Goal: Navigation & Orientation: Find specific page/section

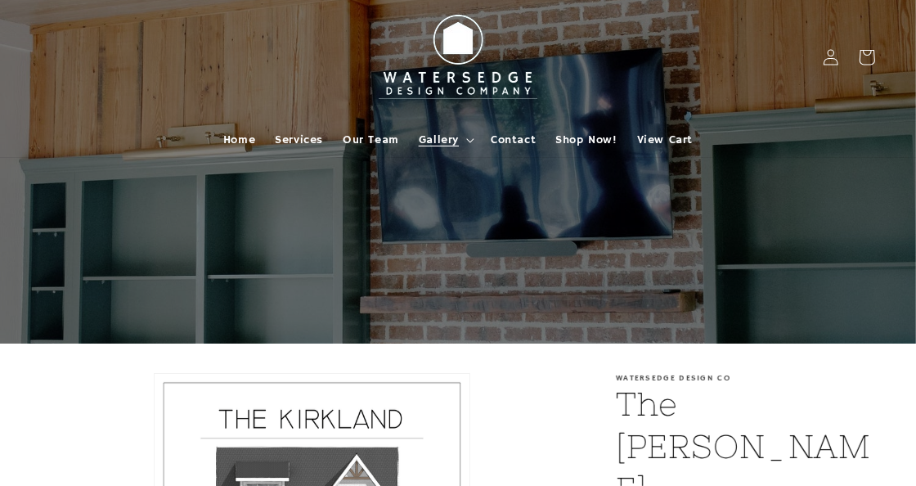
click at [438, 139] on span "Gallery" at bounding box center [439, 140] width 40 height 15
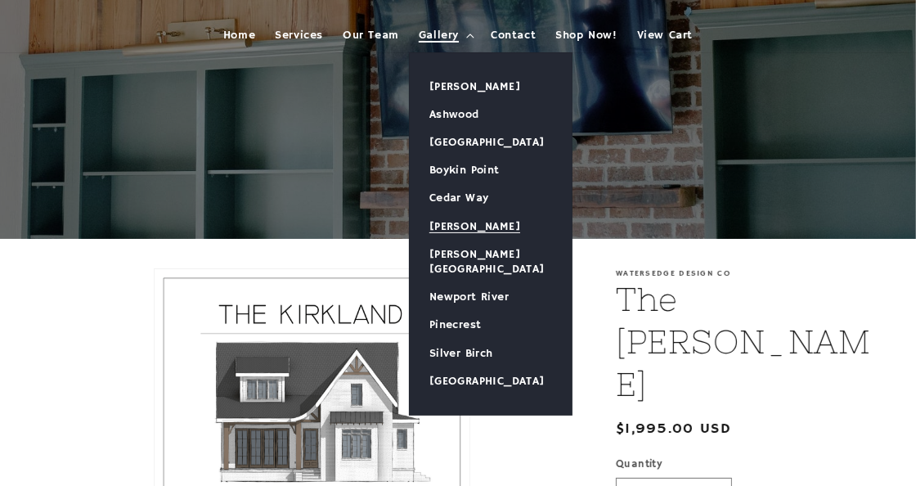
scroll to position [81, 0]
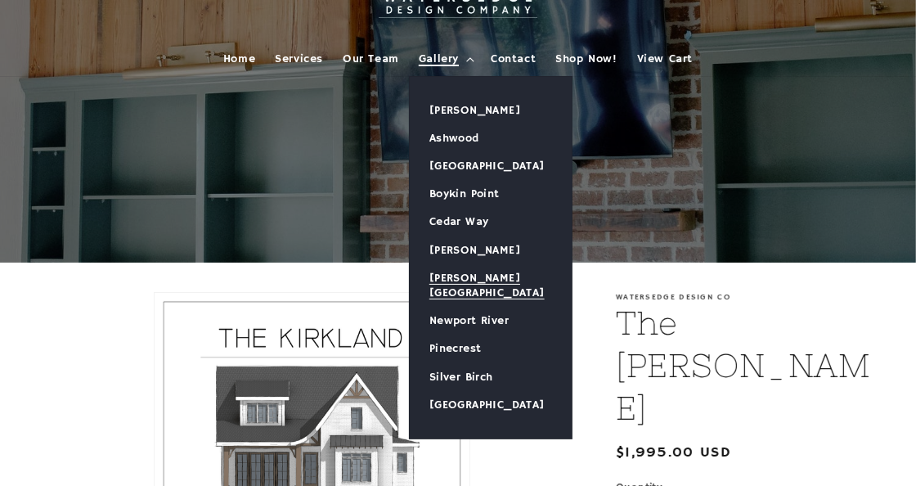
click at [483, 273] on link "[PERSON_NAME][GEOGRAPHIC_DATA]" at bounding box center [491, 285] width 162 height 43
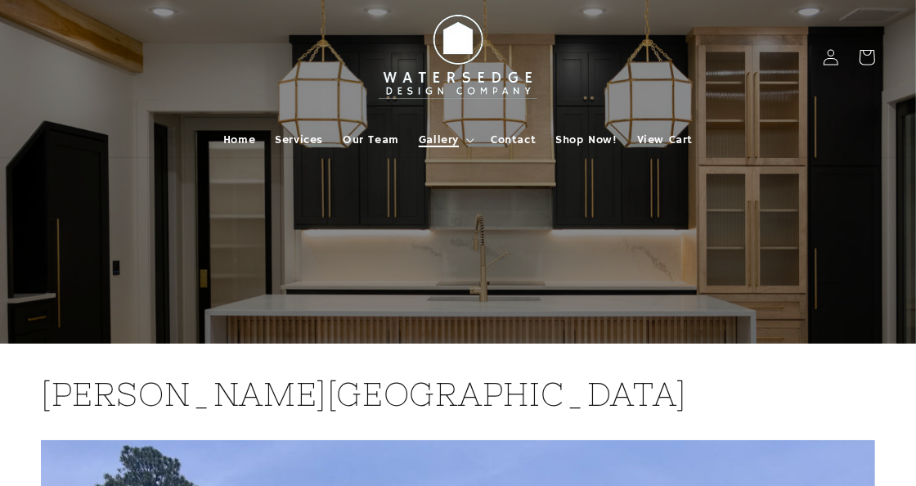
click at [447, 139] on span "Gallery" at bounding box center [439, 140] width 40 height 15
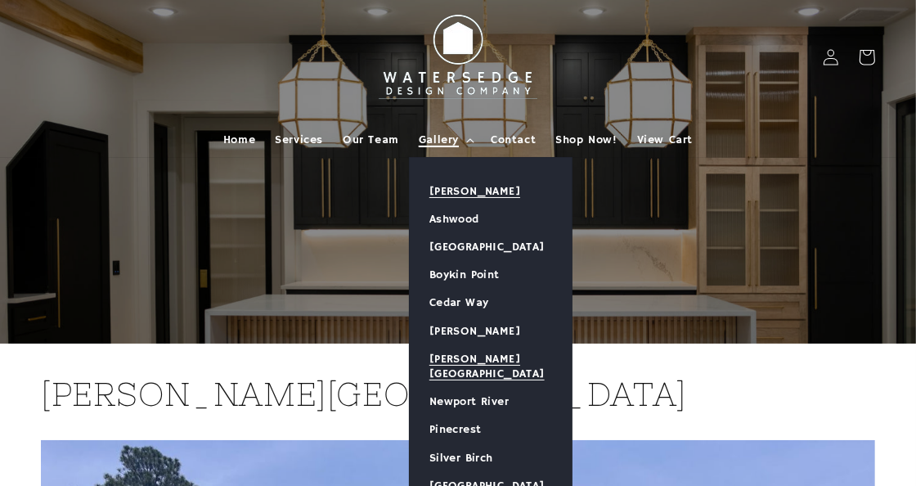
click at [456, 187] on link "[PERSON_NAME]" at bounding box center [491, 192] width 162 height 28
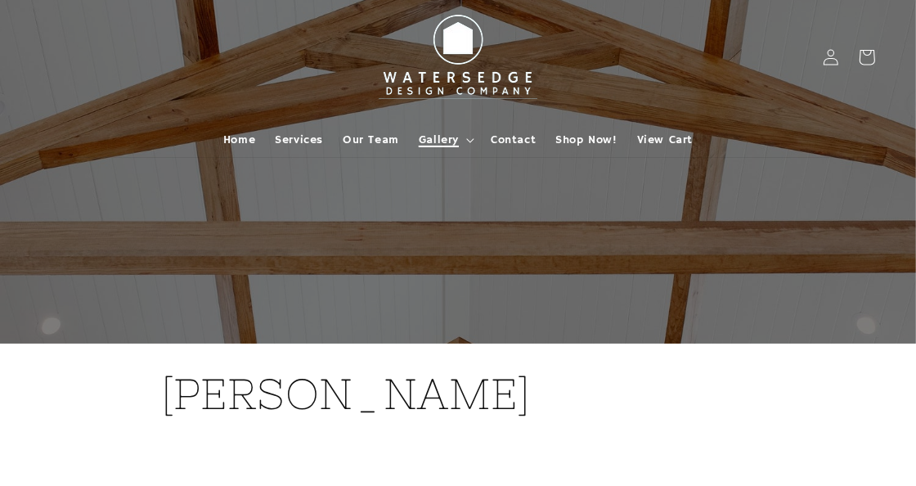
click at [444, 141] on span "Gallery" at bounding box center [439, 140] width 40 height 15
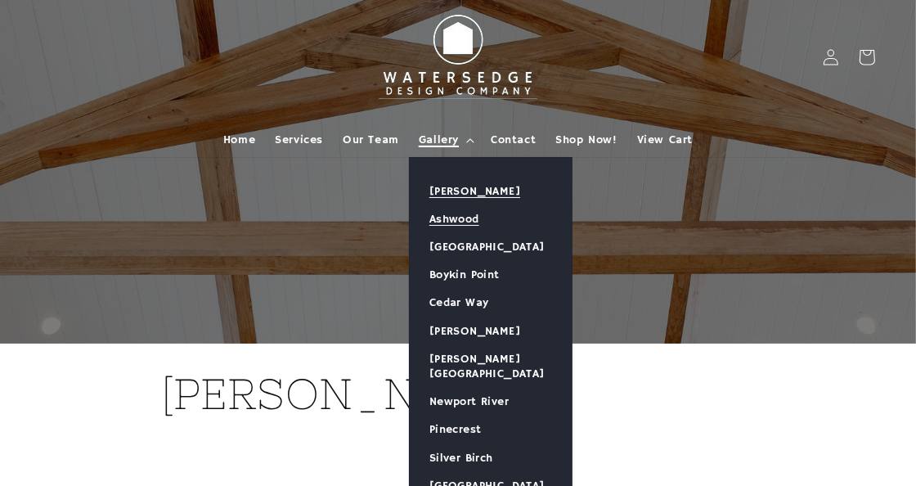
click at [456, 216] on link "Ashwood" at bounding box center [491, 219] width 162 height 28
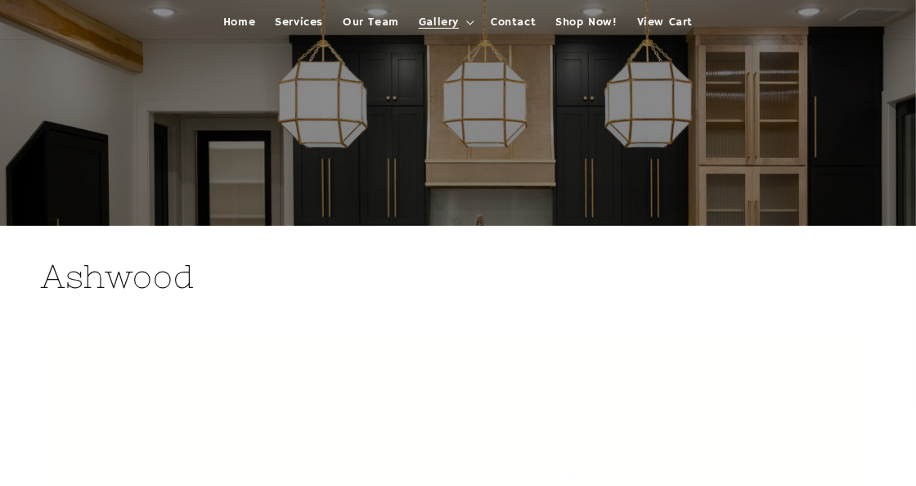
scroll to position [81, 0]
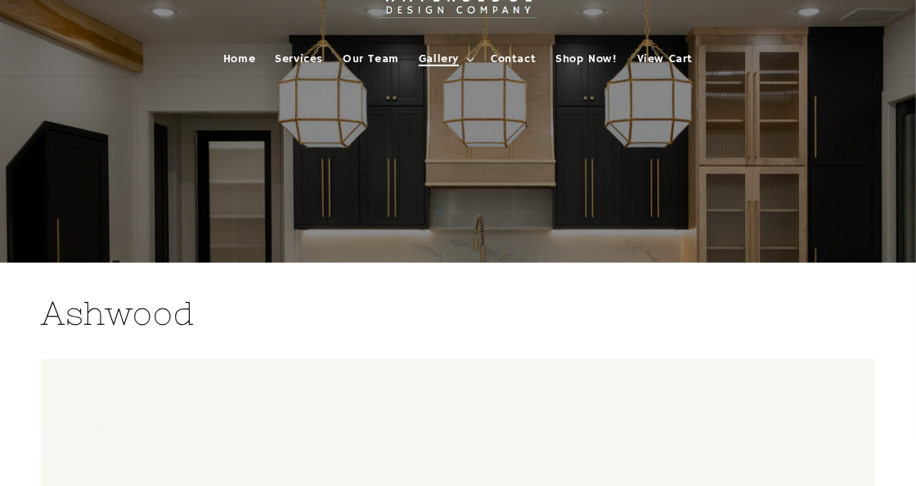
click at [446, 58] on span "Gallery" at bounding box center [439, 59] width 40 height 15
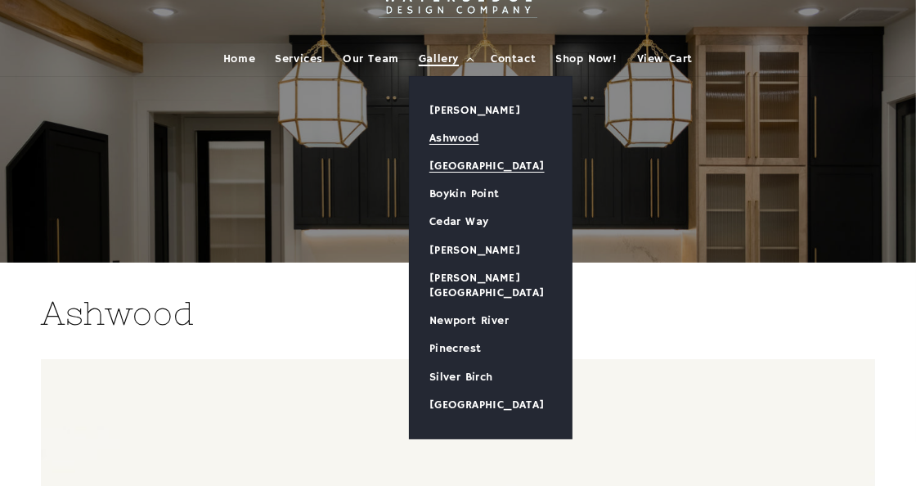
click at [478, 160] on link "[GEOGRAPHIC_DATA]" at bounding box center [491, 166] width 162 height 28
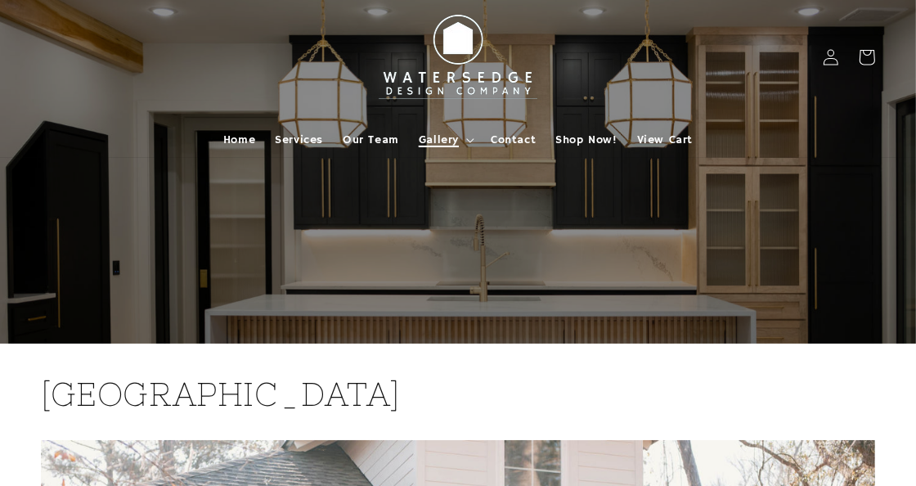
click at [435, 127] on summary "Gallery" at bounding box center [445, 140] width 72 height 34
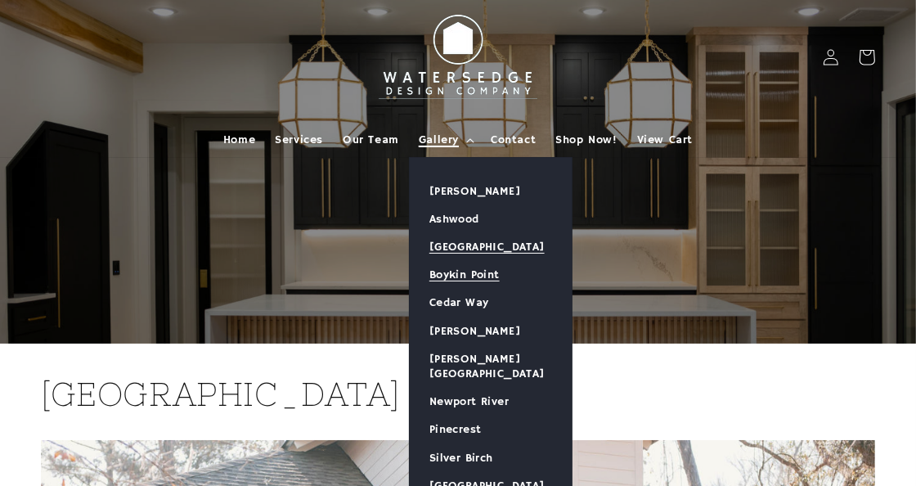
click at [465, 273] on link "Boykin Point" at bounding box center [491, 275] width 162 height 28
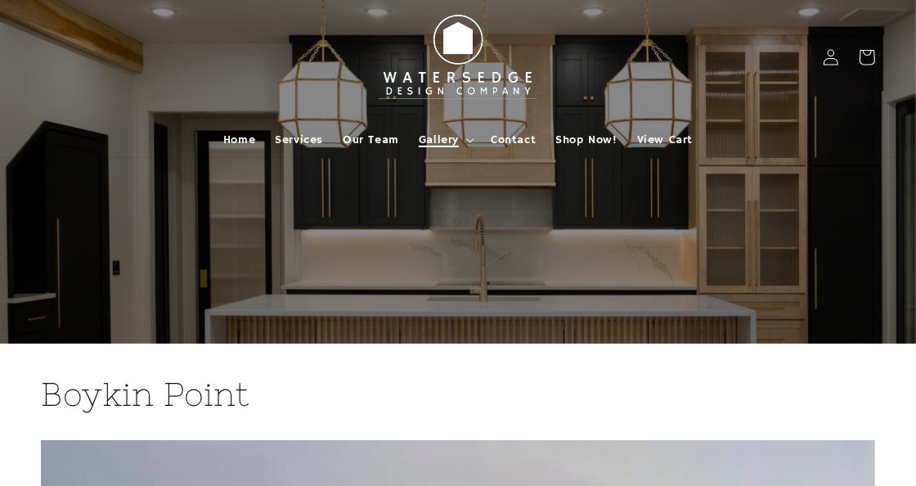
click at [438, 140] on span "Gallery" at bounding box center [439, 140] width 40 height 15
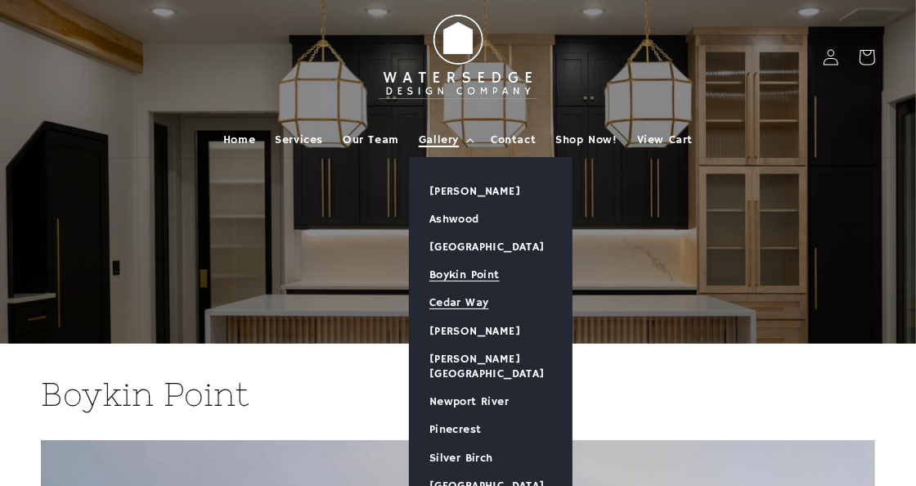
click at [452, 304] on link "Cedar Way" at bounding box center [491, 303] width 162 height 28
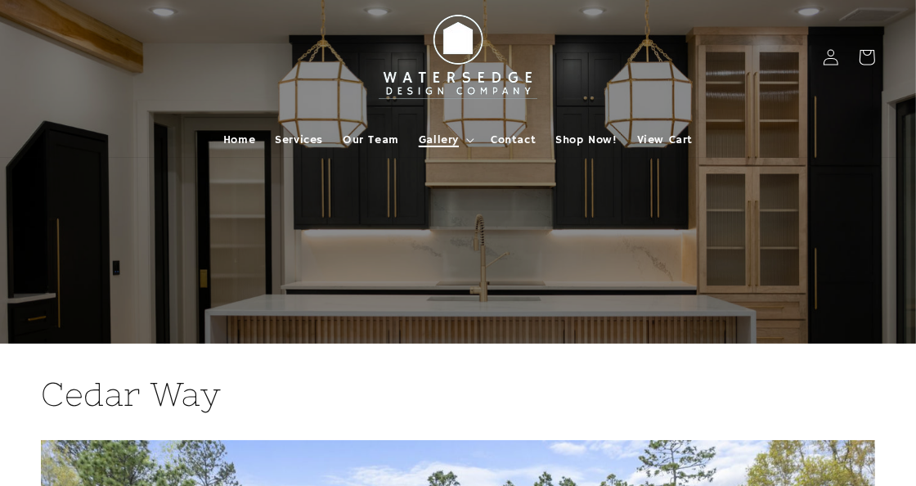
click at [435, 133] on span "Gallery" at bounding box center [439, 140] width 40 height 15
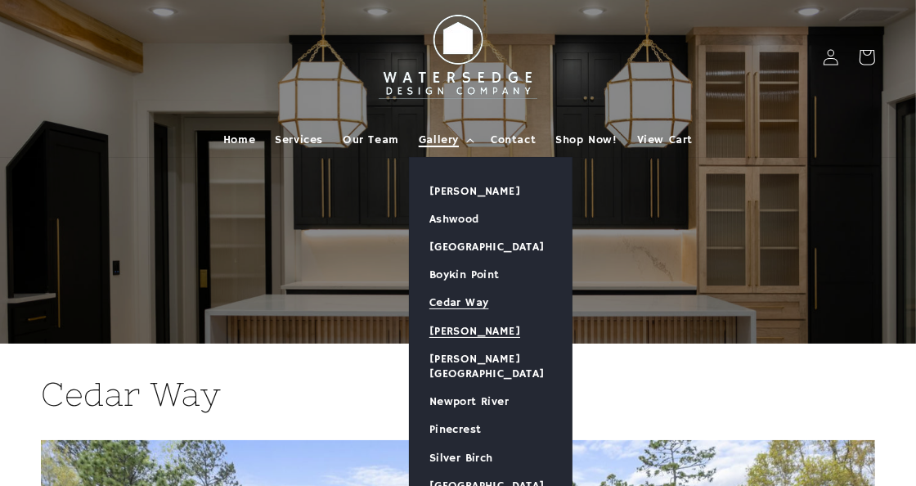
click at [455, 329] on link "[PERSON_NAME]" at bounding box center [491, 331] width 162 height 28
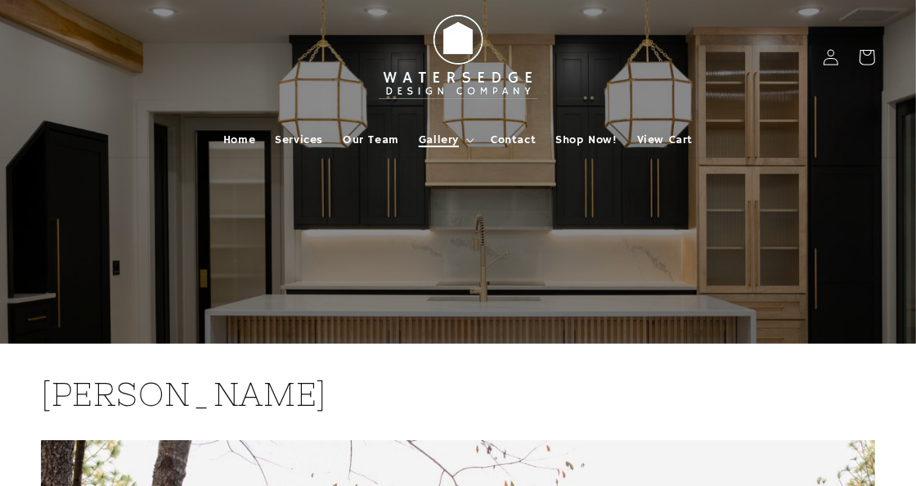
click at [449, 135] on span "Gallery" at bounding box center [439, 140] width 40 height 15
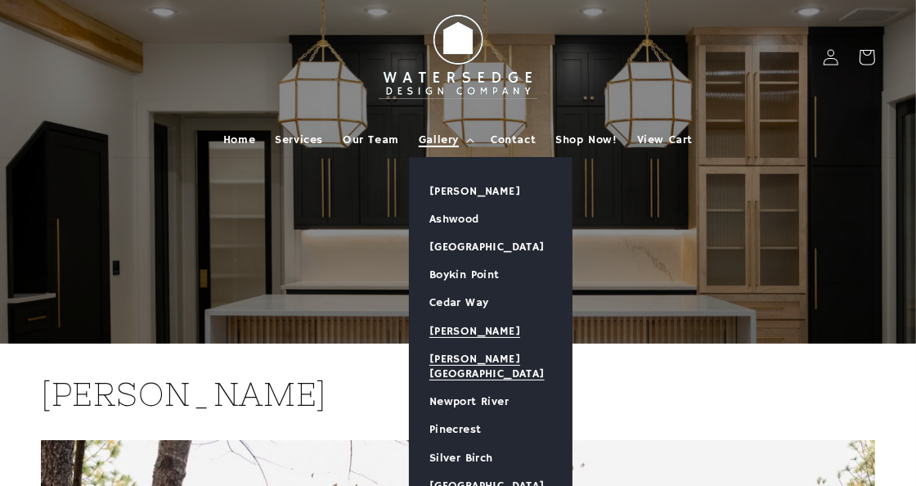
click at [476, 358] on link "[PERSON_NAME][GEOGRAPHIC_DATA]" at bounding box center [491, 366] width 162 height 43
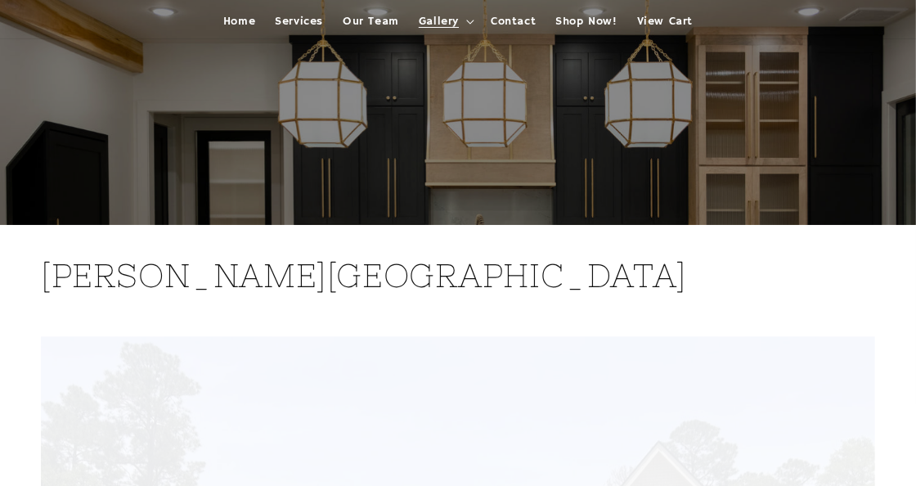
scroll to position [81, 0]
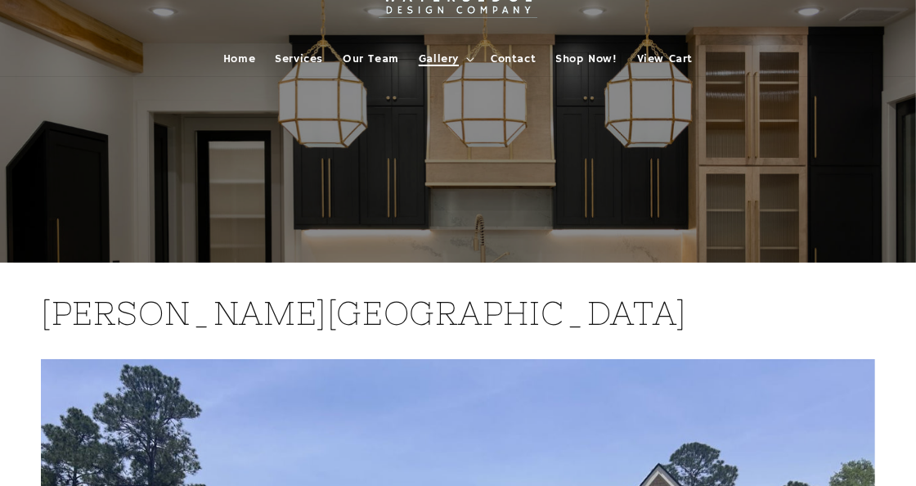
click at [442, 55] on span "Gallery" at bounding box center [439, 59] width 40 height 15
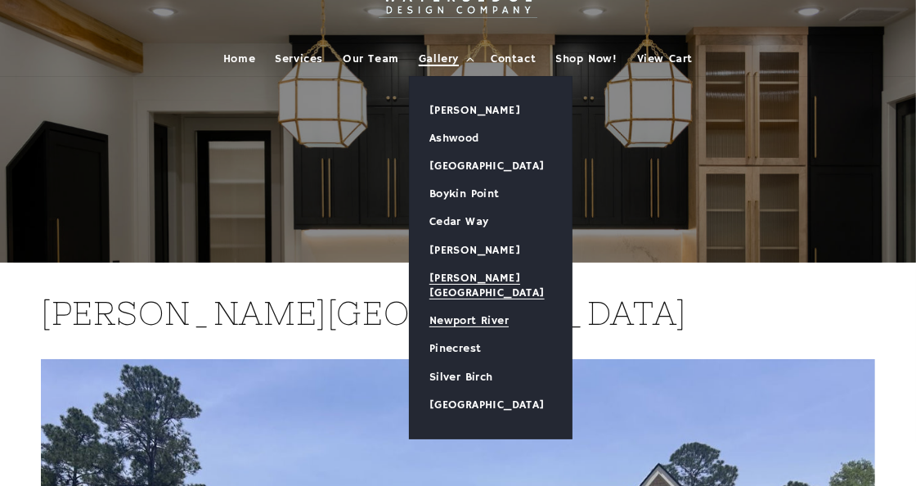
click at [465, 307] on link "Newport River" at bounding box center [491, 321] width 162 height 28
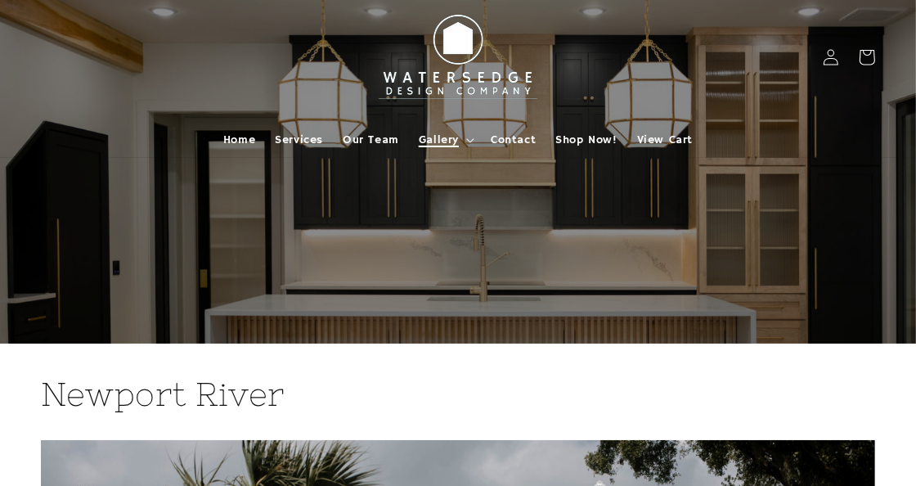
click at [435, 140] on span "Gallery" at bounding box center [439, 140] width 40 height 15
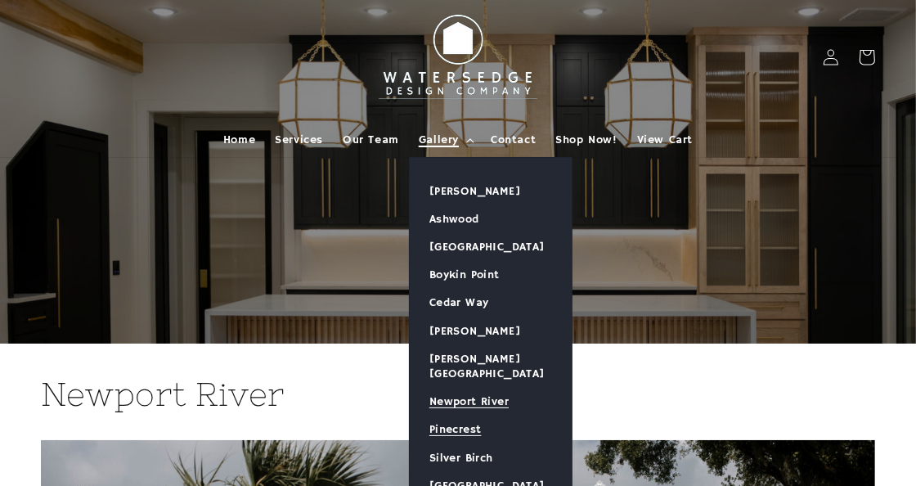
click at [447, 418] on link "Pinecrest" at bounding box center [491, 430] width 162 height 28
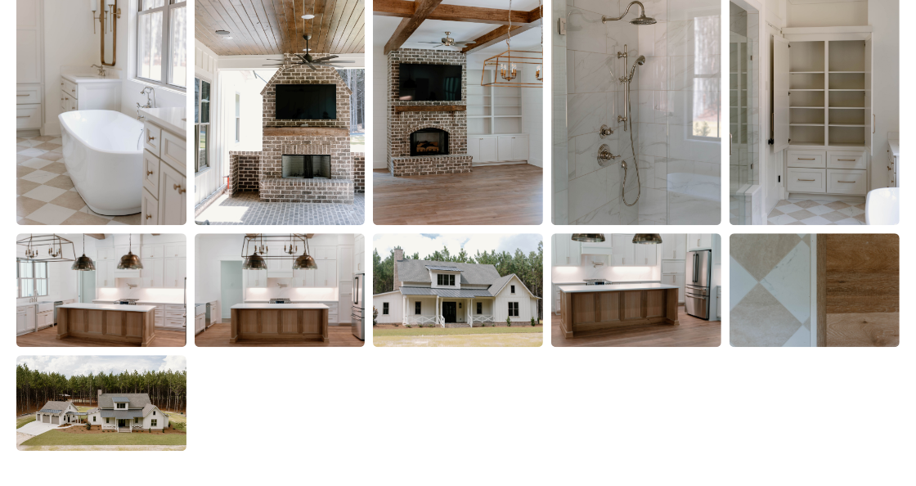
scroll to position [2781, 0]
